Goal: Find specific page/section: Find specific page/section

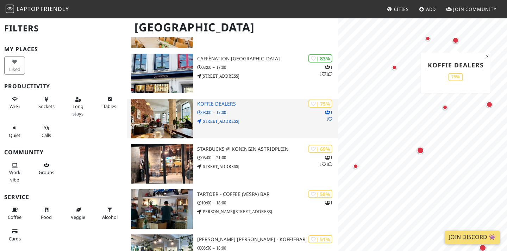
scroll to position [97, 0]
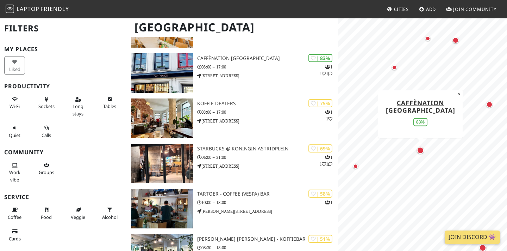
click at [420, 148] on div "Map marker" at bounding box center [420, 150] width 7 height 7
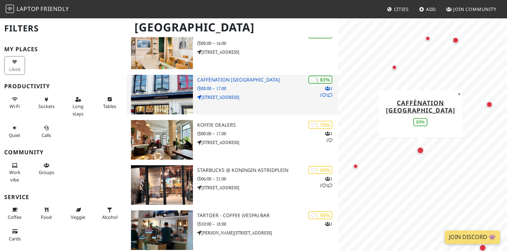
scroll to position [67, 0]
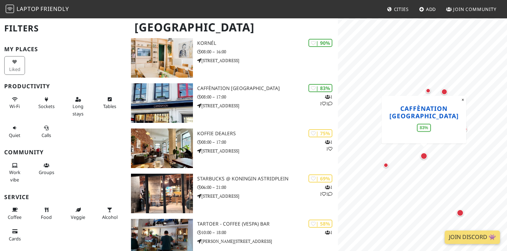
click at [419, 111] on link "Caffènation [GEOGRAPHIC_DATA]" at bounding box center [424, 112] width 69 height 16
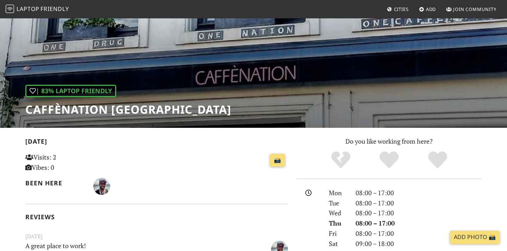
scroll to position [22, 0]
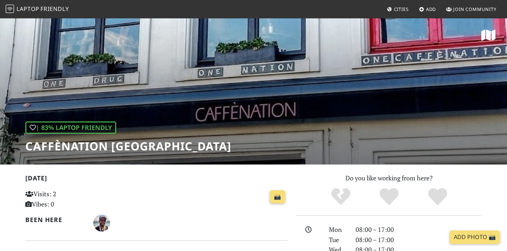
click at [367, 120] on div "| 83% Laptop Friendly Caffènation Antwerp City Center" at bounding box center [253, 91] width 507 height 147
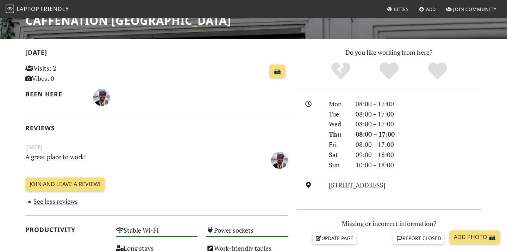
scroll to position [133, 0]
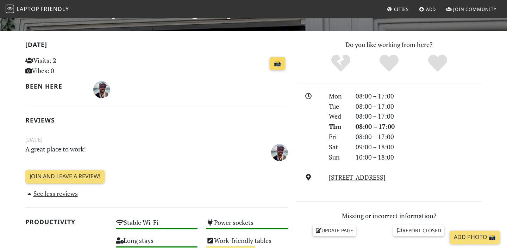
click at [278, 66] on link "📸" at bounding box center [278, 63] width 16 height 13
